Goal: Information Seeking & Learning: Learn about a topic

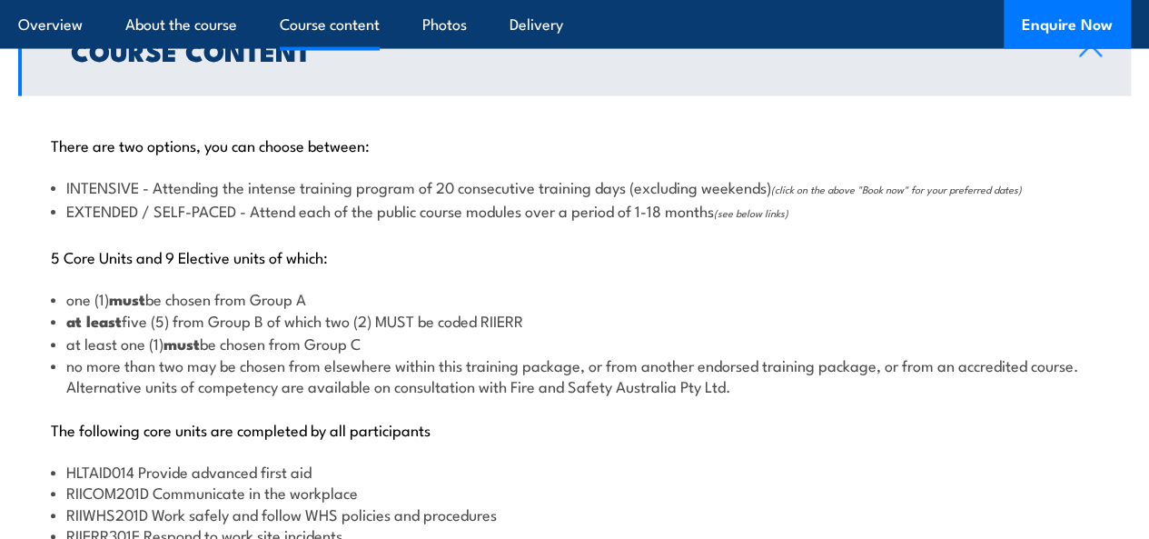
scroll to position [1951, 0]
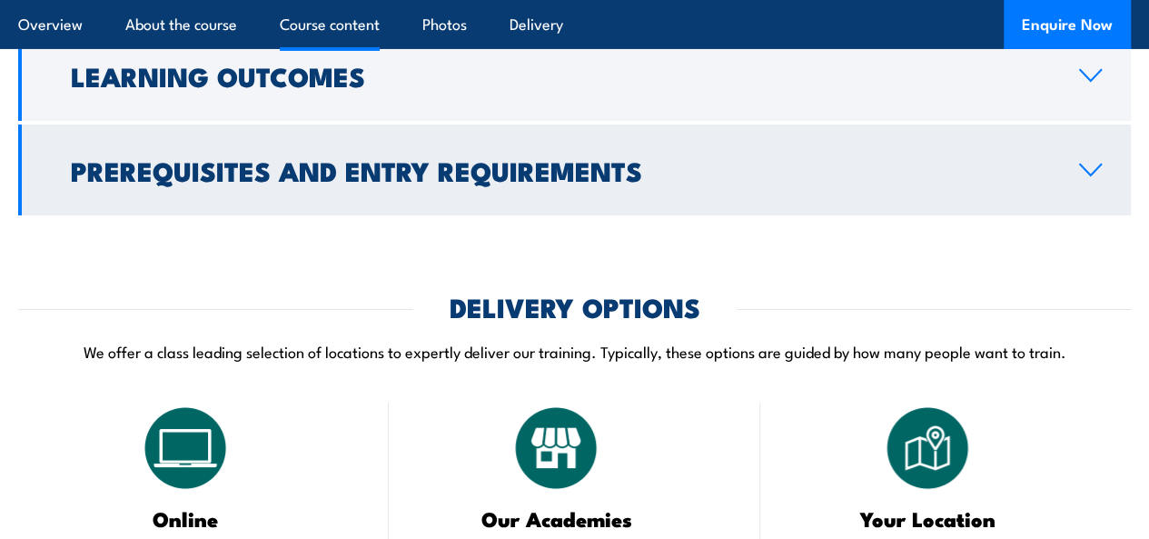
click at [600, 182] on h2 "Prerequisites and Entry Requirements" at bounding box center [560, 170] width 979 height 24
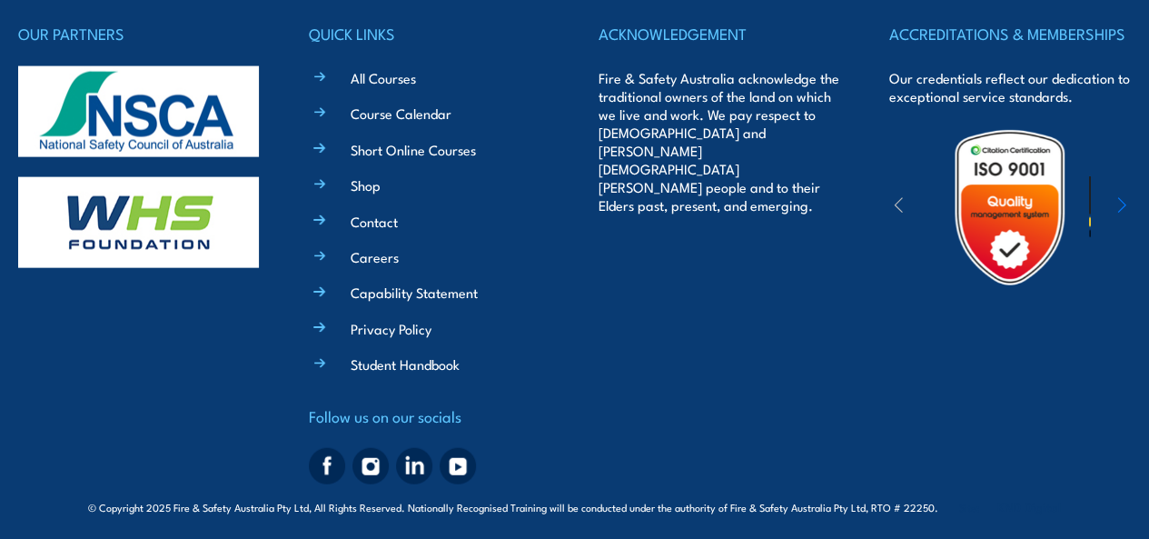
scroll to position [5309, 0]
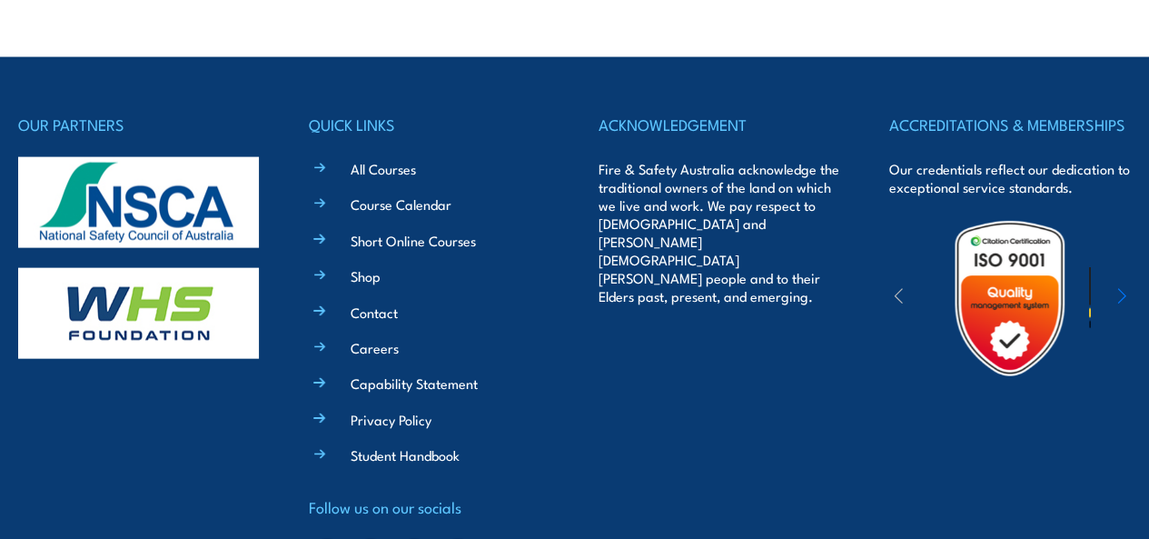
click at [1120, 290] on icon "button" at bounding box center [1121, 296] width 9 height 18
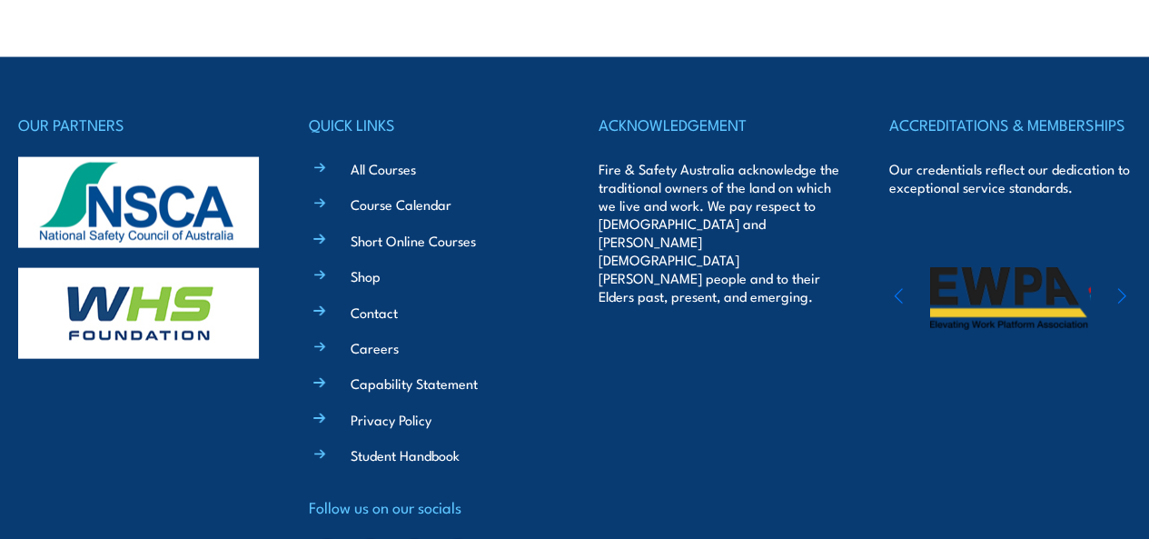
click at [1120, 290] on icon "button" at bounding box center [1121, 296] width 9 height 18
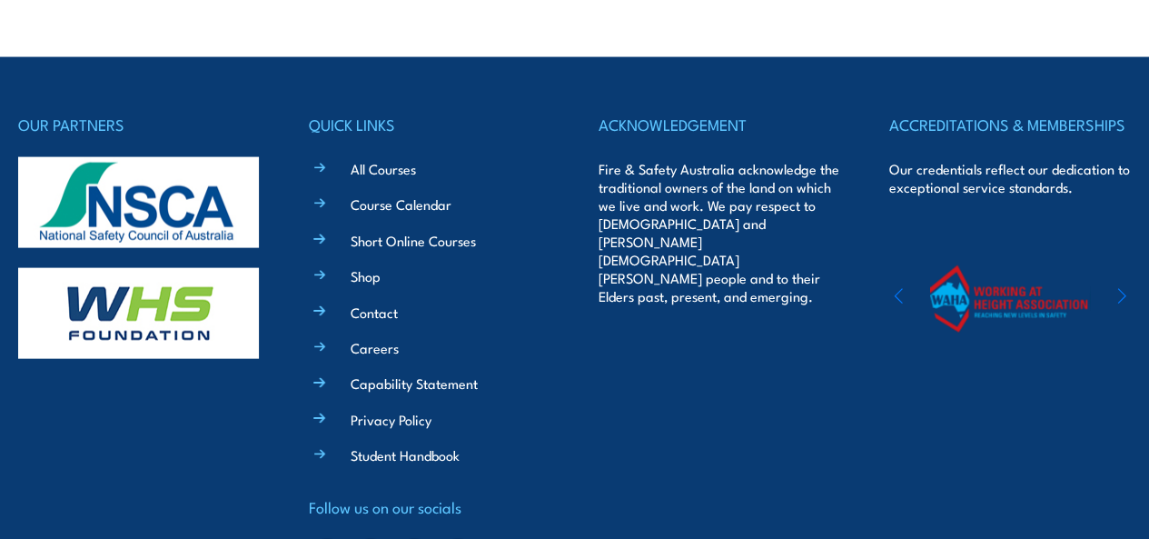
click at [1120, 290] on icon "button" at bounding box center [1121, 296] width 9 height 18
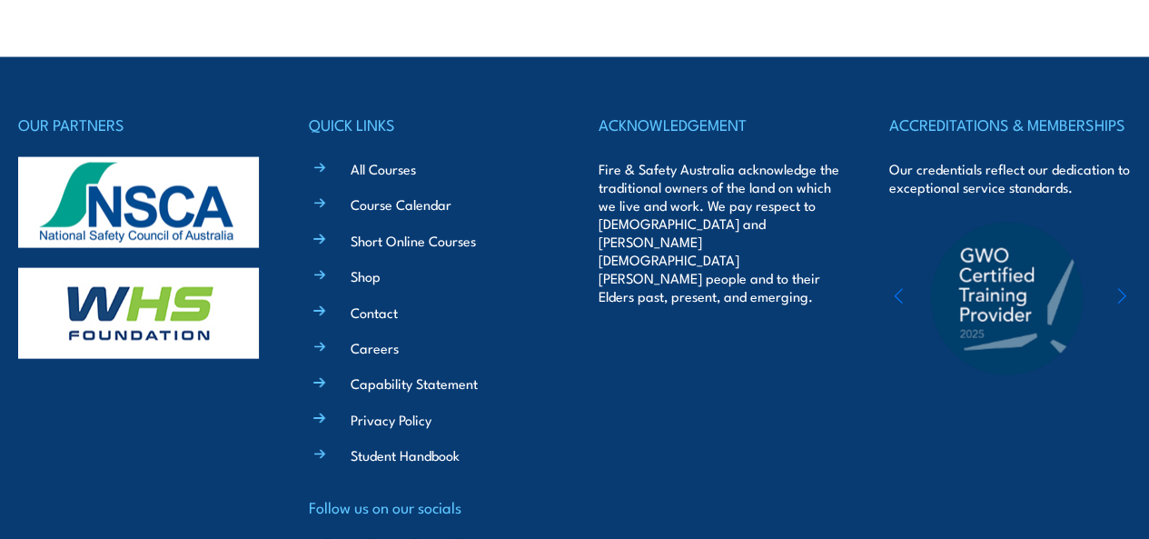
click at [1120, 290] on icon "button" at bounding box center [1121, 296] width 9 height 18
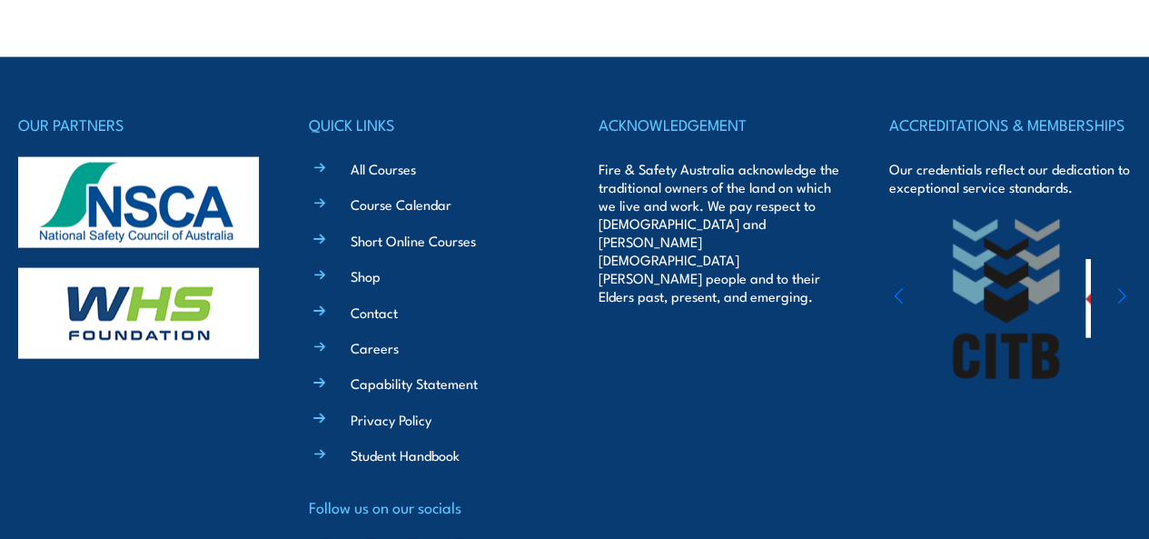
click at [1120, 290] on icon "button" at bounding box center [1121, 296] width 9 height 18
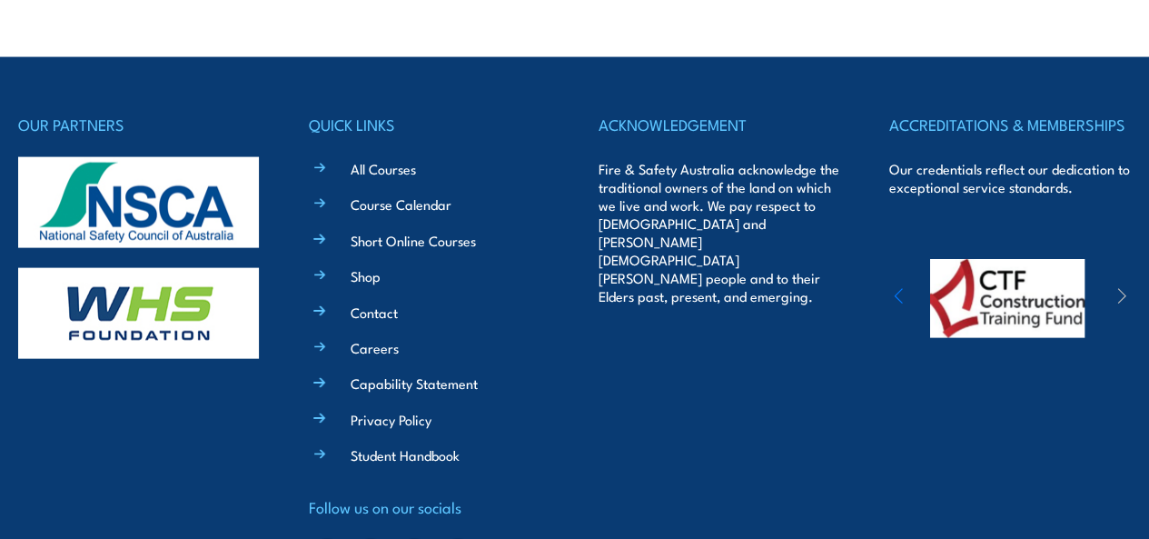
click at [1120, 290] on icon "button" at bounding box center [1121, 296] width 9 height 18
click at [898, 293] on icon "button" at bounding box center [898, 296] width 7 height 15
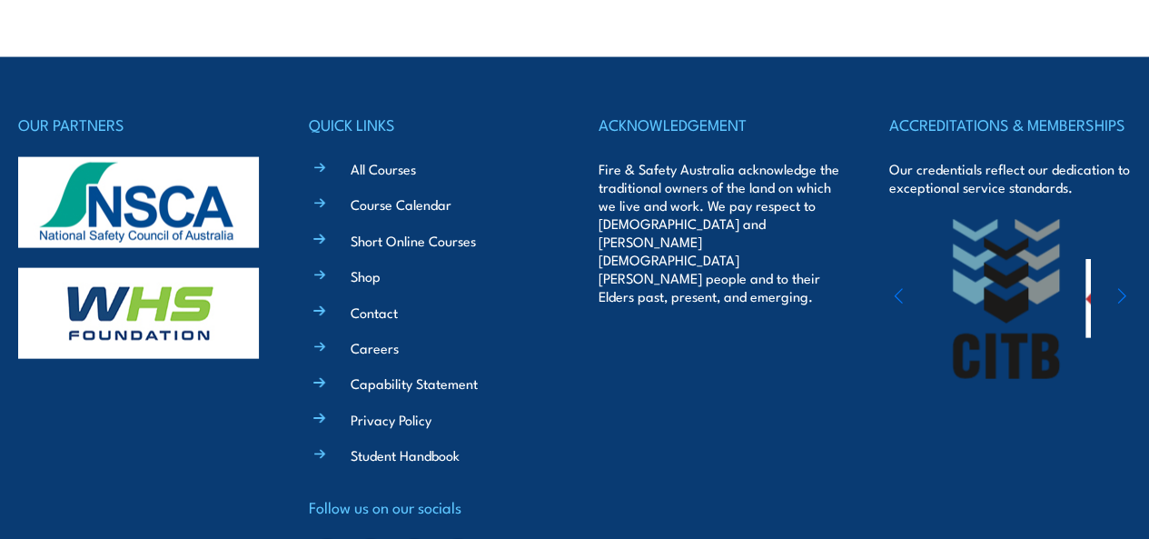
click at [898, 293] on icon "button" at bounding box center [898, 296] width 7 height 15
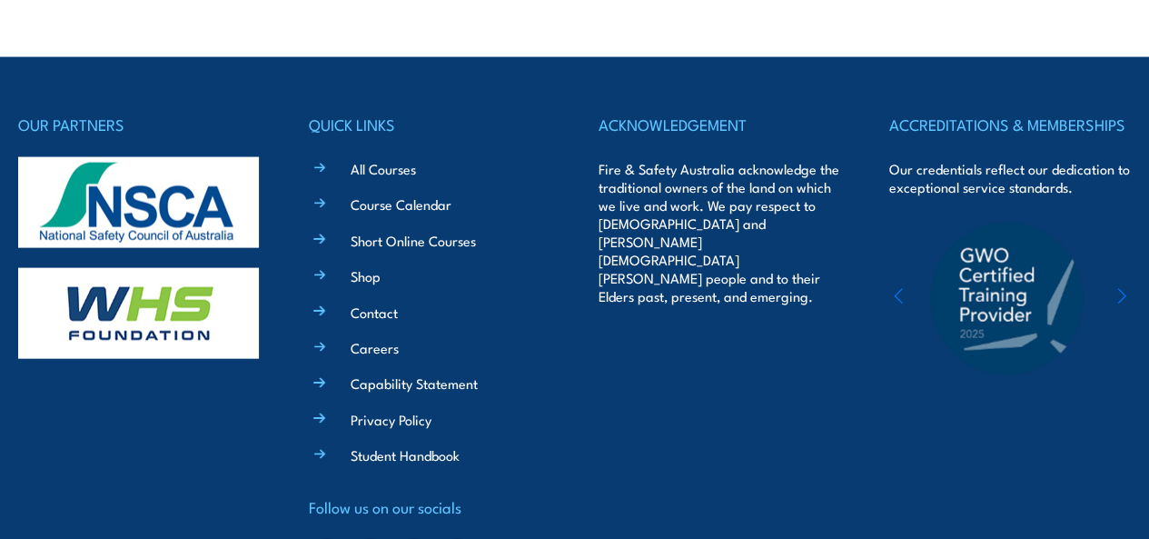
click at [898, 293] on icon "button" at bounding box center [898, 296] width 7 height 15
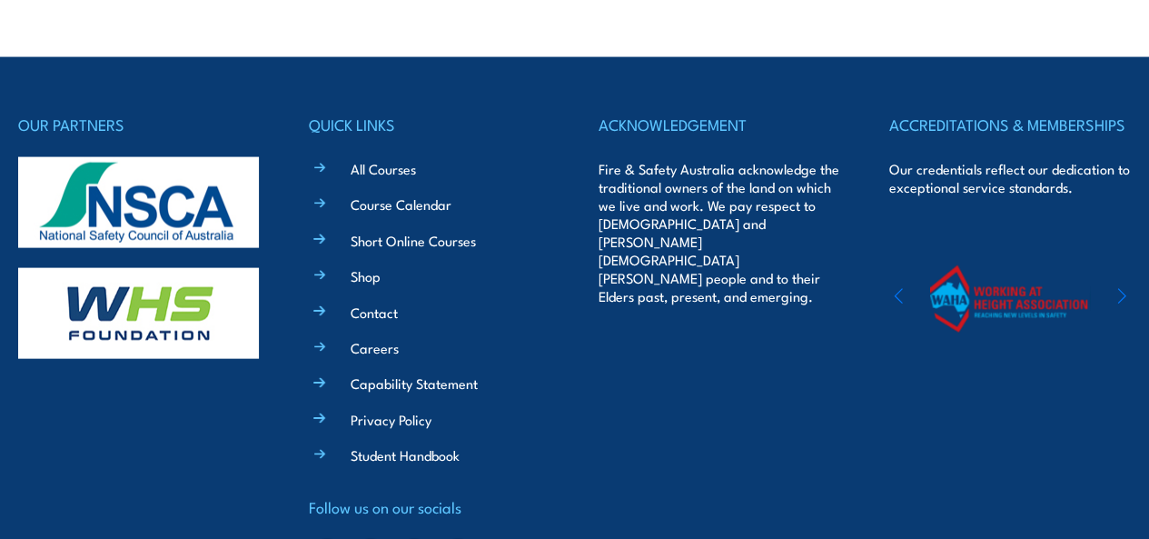
click at [898, 293] on icon "button" at bounding box center [898, 296] width 7 height 15
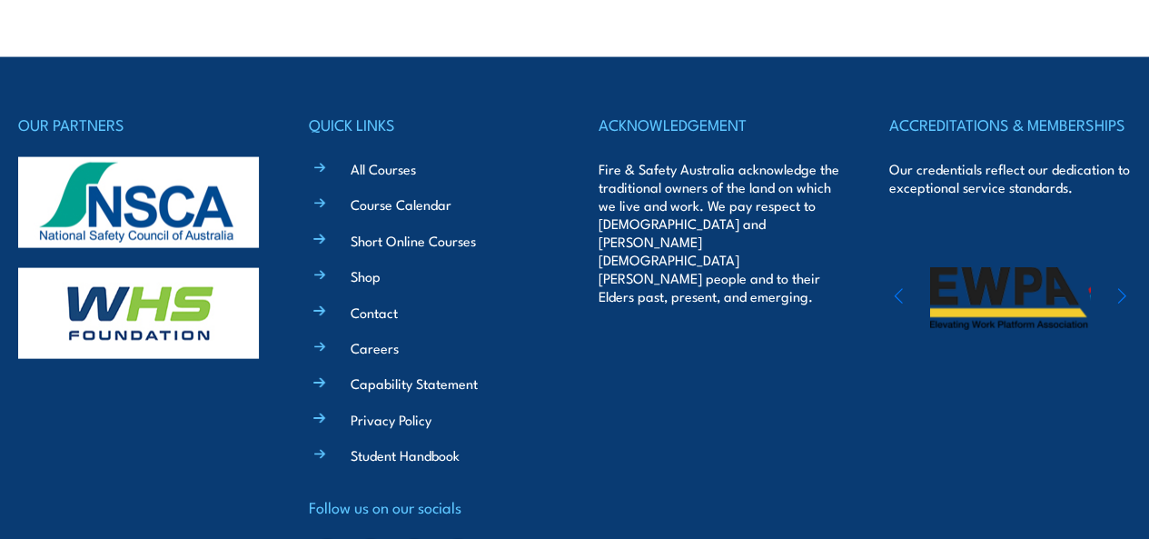
click at [898, 293] on icon "button" at bounding box center [898, 296] width 7 height 15
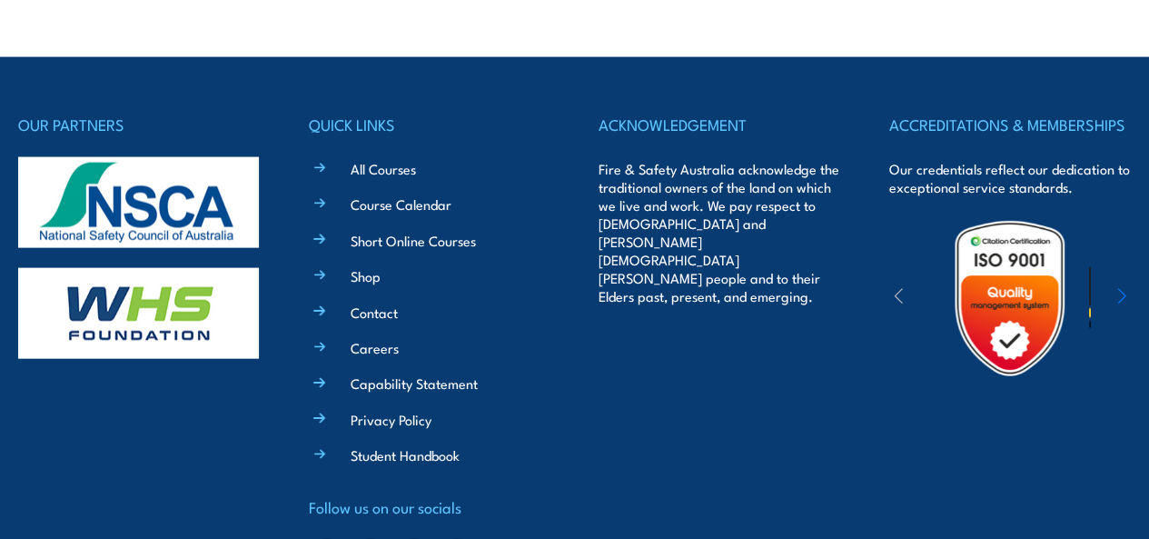
click at [898, 293] on icon "button" at bounding box center [898, 296] width 7 height 15
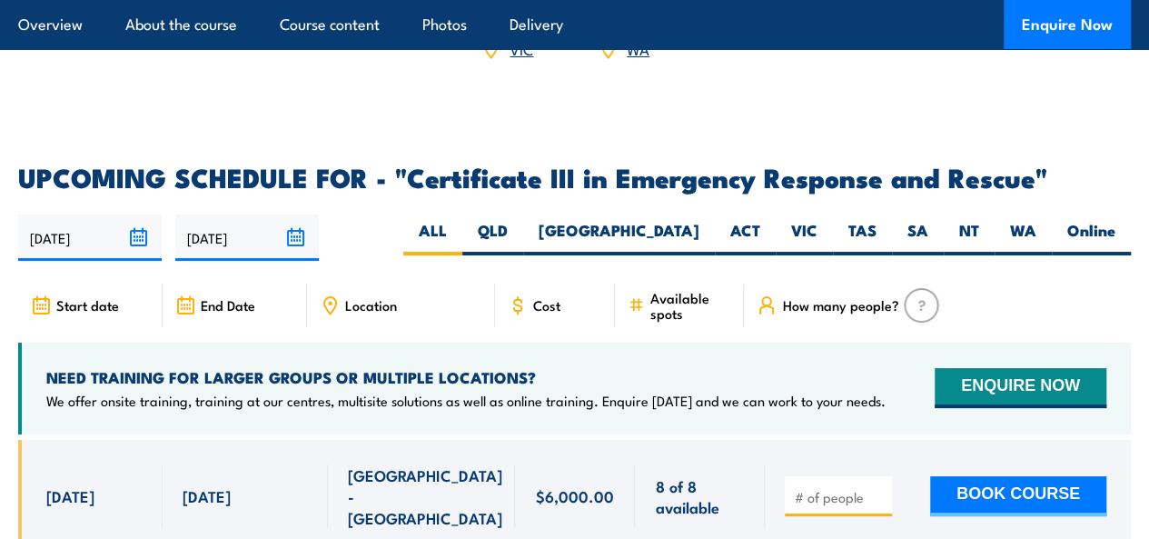
scroll to position [3310, 0]
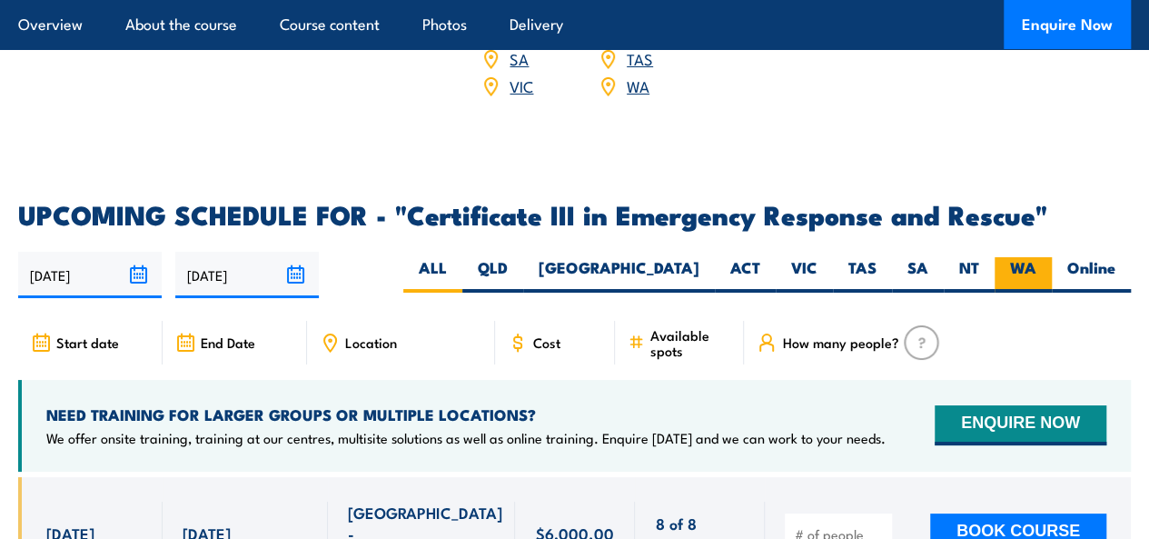
click at [1019, 288] on label "WA" at bounding box center [1023, 274] width 57 height 35
click at [1036, 269] on input "WA" at bounding box center [1042, 263] width 12 height 12
radio input "true"
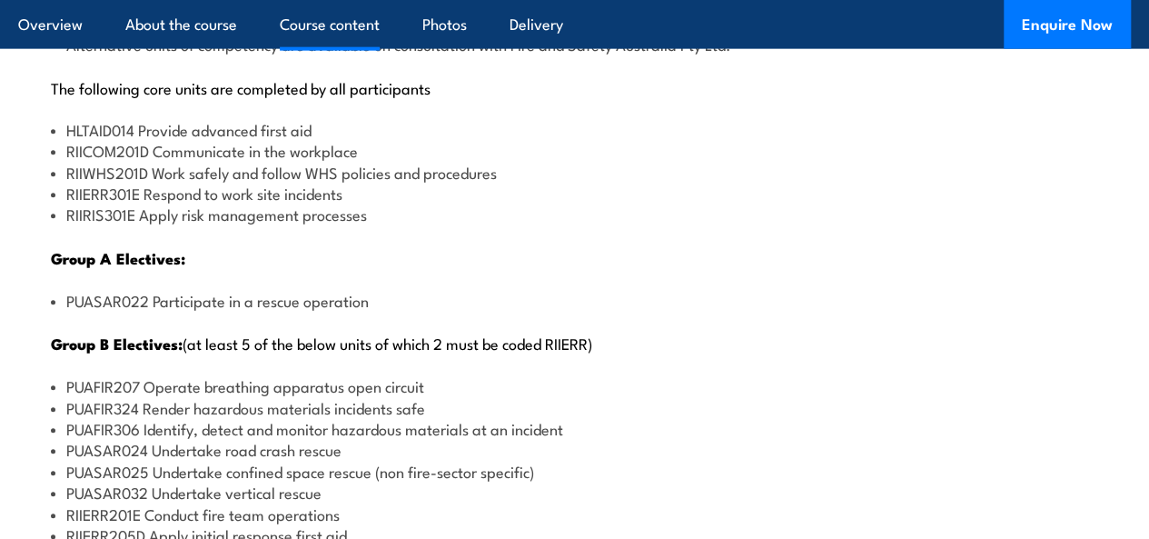
scroll to position [2164, 0]
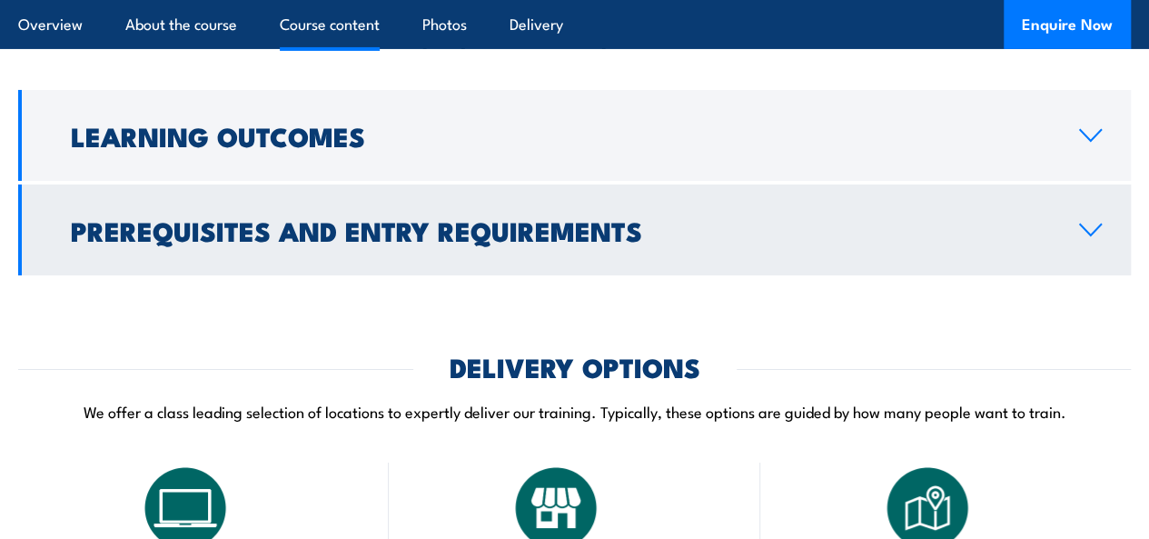
click at [471, 242] on h2 "Prerequisites and Entry Requirements" at bounding box center [560, 230] width 979 height 24
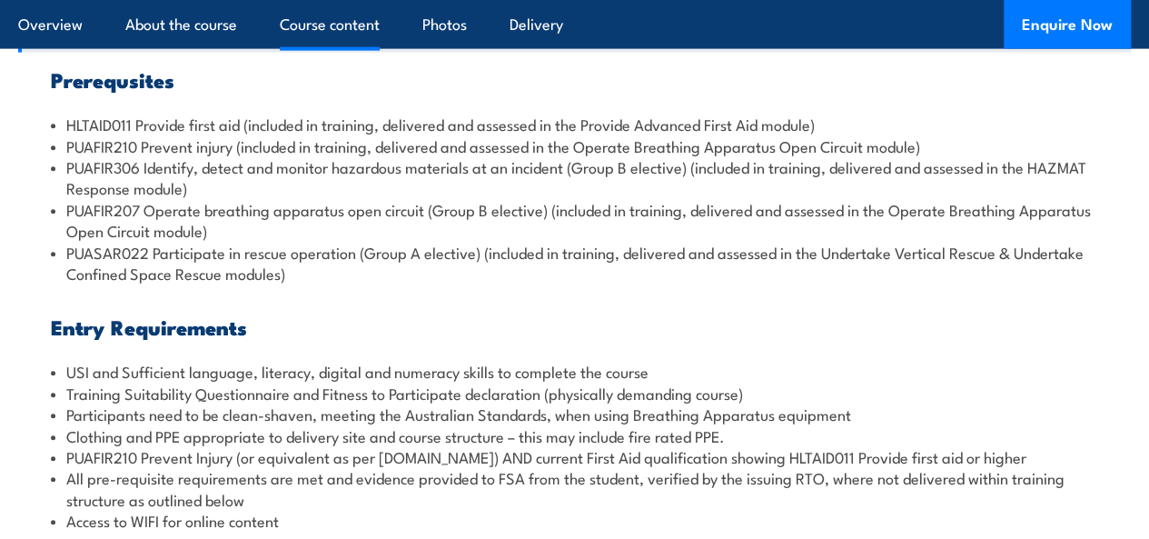
scroll to position [2069, 0]
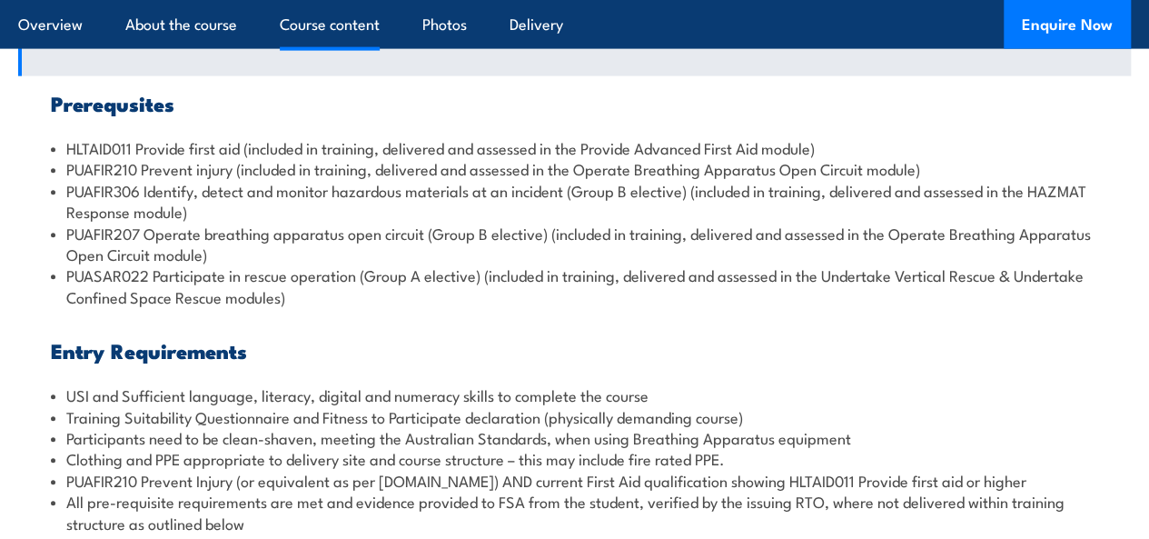
drag, startPoint x: 185, startPoint y: 153, endPoint x: 26, endPoint y: 154, distance: 159.0
click at [15, 156] on section "Course Content There are two options, you can choose between: INTENSIVE - Atten…" at bounding box center [574, 218] width 1149 height 842
click at [427, 307] on li "PUASAR022 Participate in rescue operation (Group A elective) (included in train…" at bounding box center [574, 285] width 1047 height 43
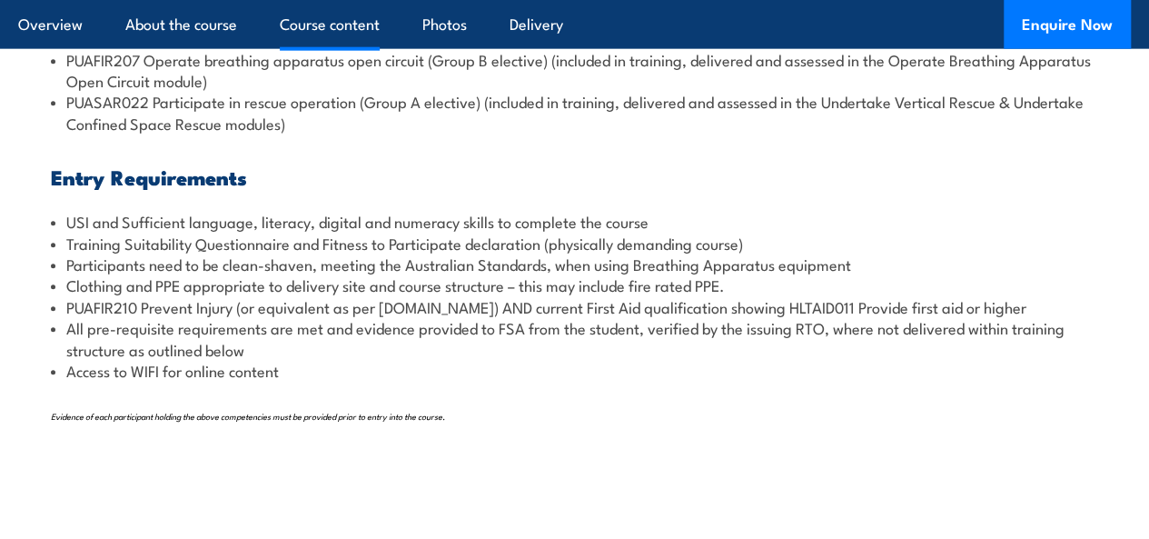
scroll to position [2251, 0]
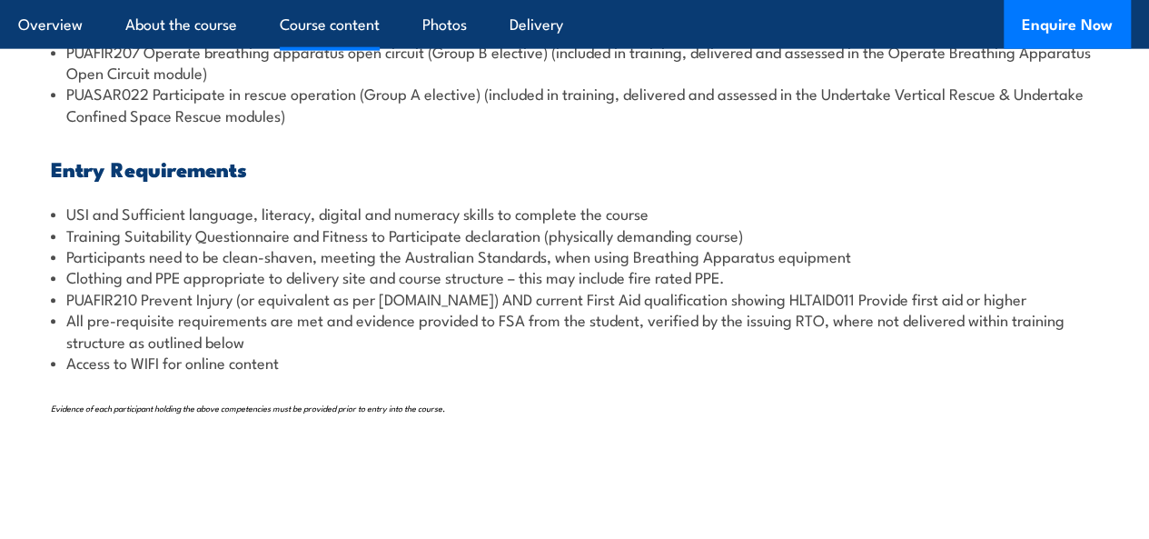
drag, startPoint x: 468, startPoint y: 406, endPoint x: 407, endPoint y: 410, distance: 61.0
click at [407, 372] on li "Access to WIFI for online content" at bounding box center [574, 362] width 1047 height 21
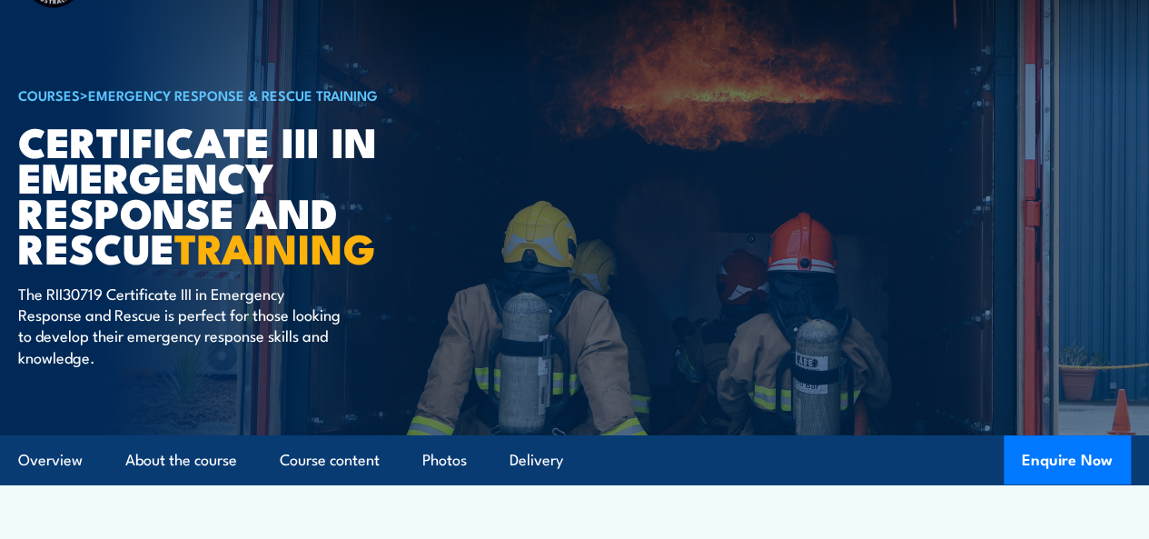
scroll to position [0, 0]
